Goal: Information Seeking & Learning: Learn about a topic

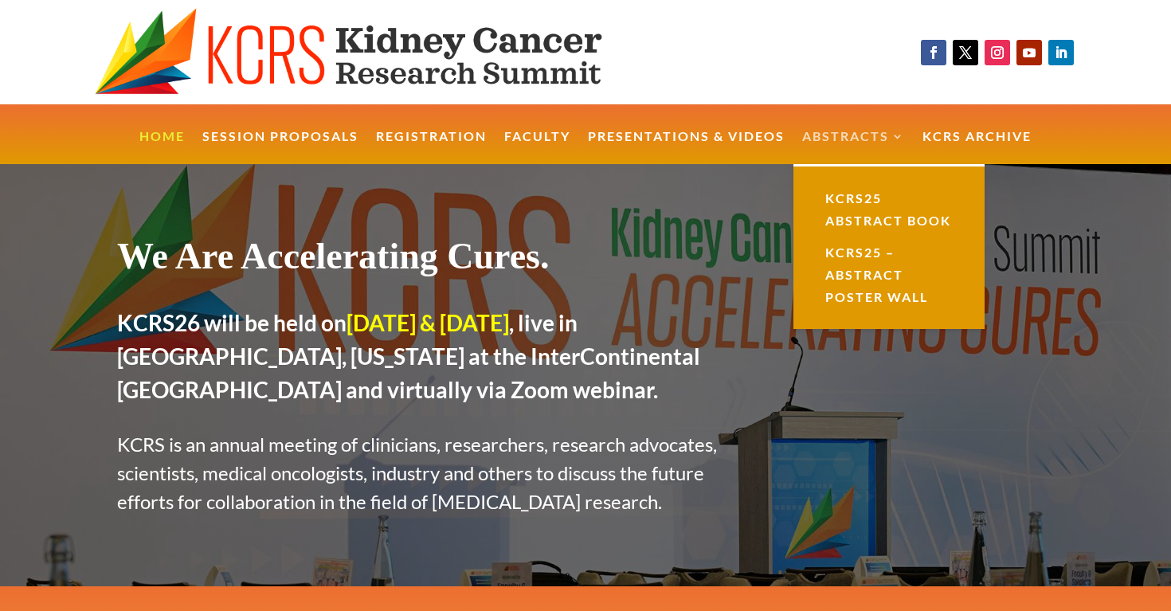
click at [834, 143] on link "Abstracts" at bounding box center [853, 148] width 103 height 34
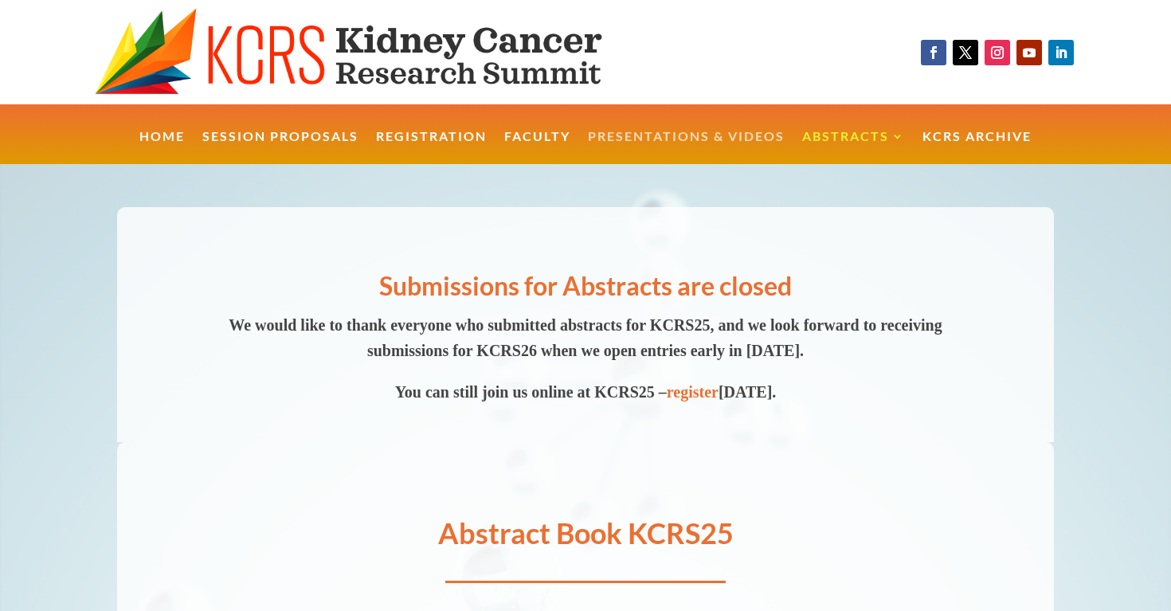
click at [729, 131] on link "Presentations & Videos" at bounding box center [686, 148] width 197 height 34
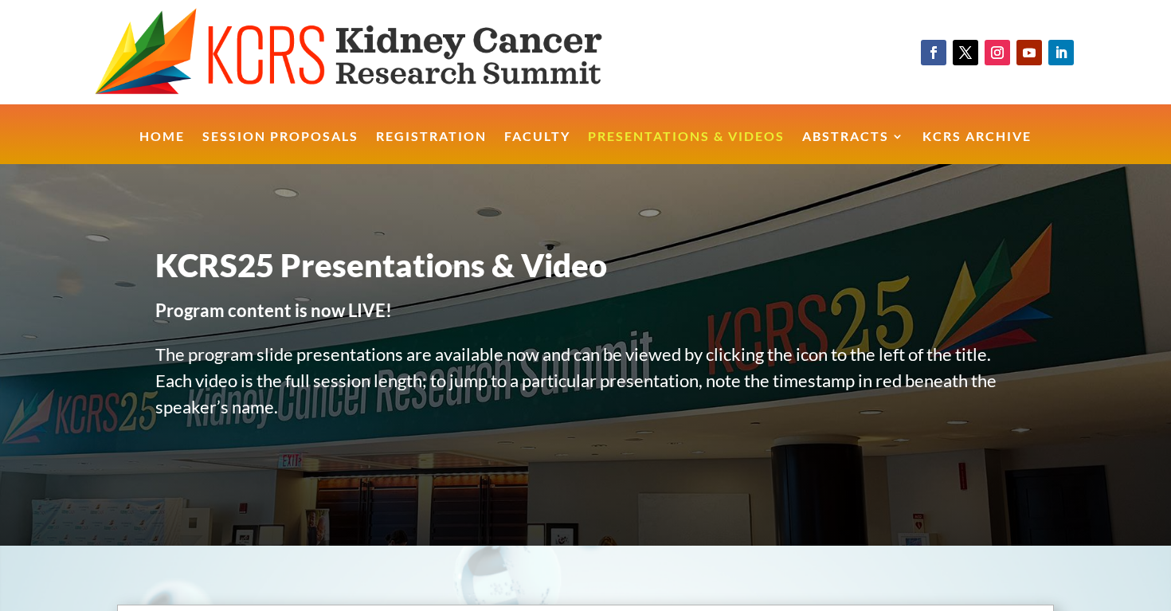
scroll to position [845, 0]
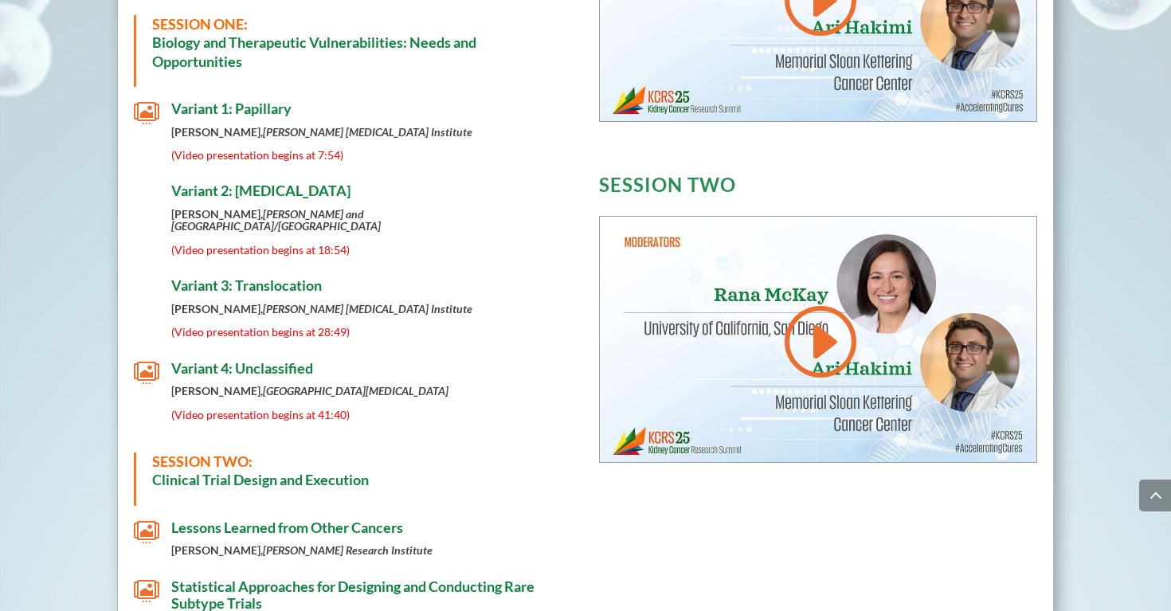
click at [296, 198] on span "Variant 2: [MEDICAL_DATA]" at bounding box center [260, 191] width 179 height 18
click at [223, 199] on span "Variant 2: [MEDICAL_DATA]" at bounding box center [260, 191] width 179 height 18
click at [181, 190] on span "Variant 2: [MEDICAL_DATA]" at bounding box center [260, 191] width 179 height 18
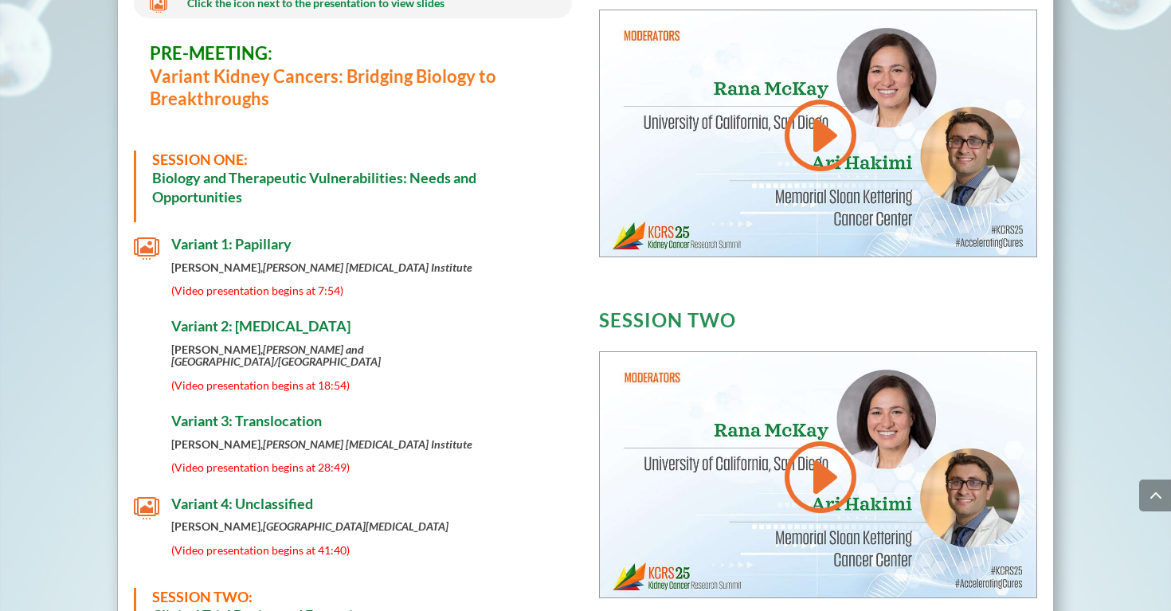
scroll to position [693, 0]
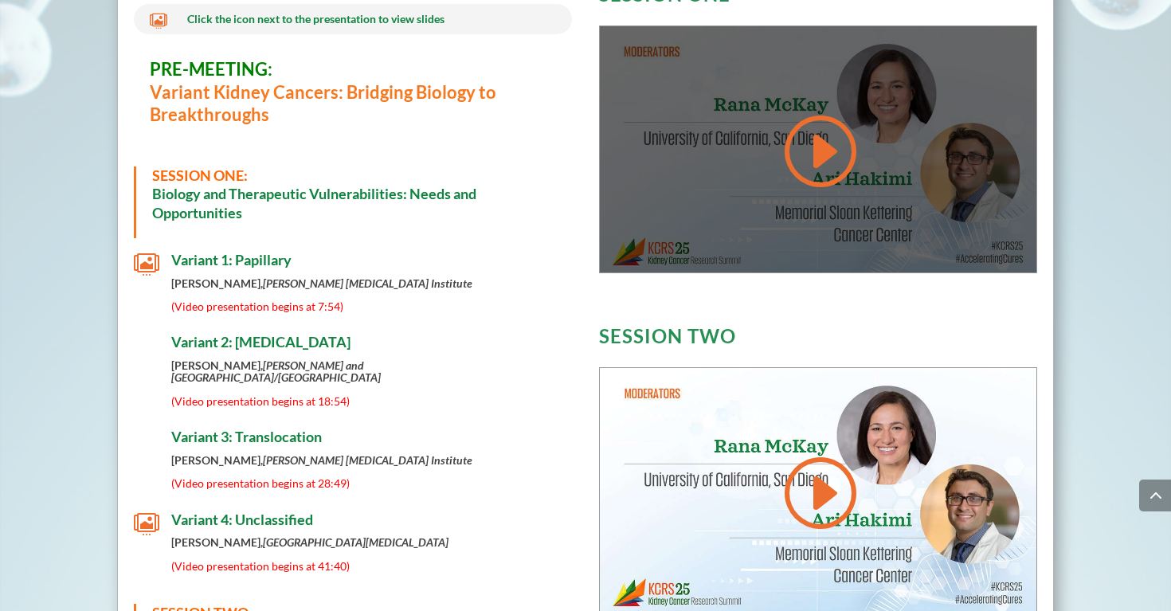
click at [813, 160] on link at bounding box center [818, 151] width 76 height 80
